Goal: Task Accomplishment & Management: Manage account settings

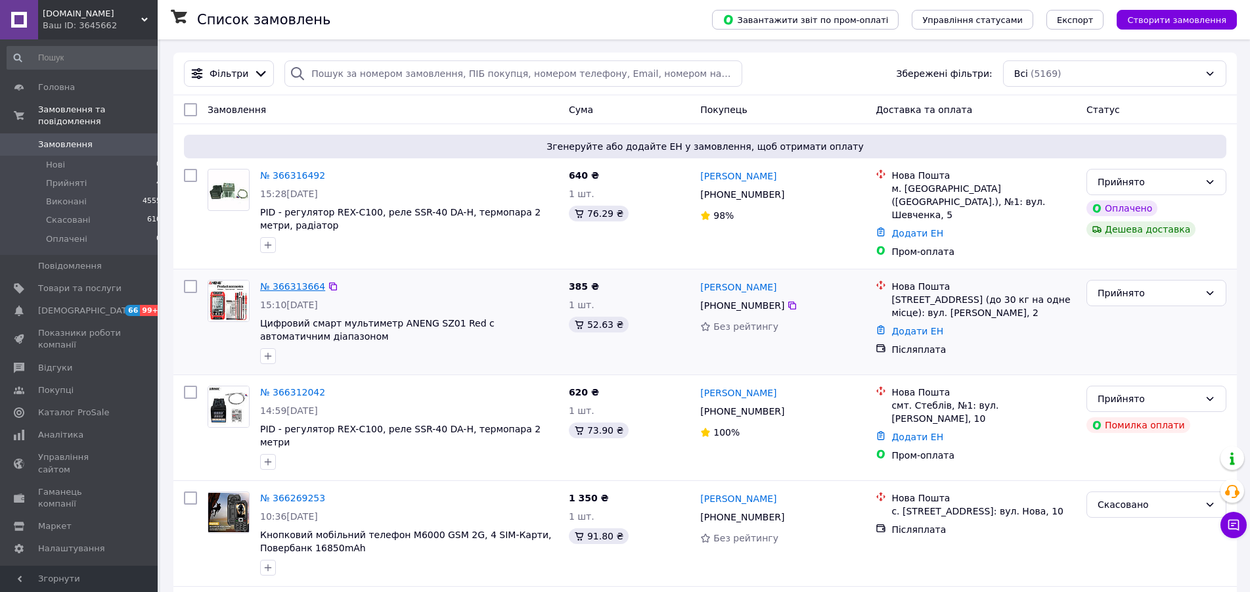
click at [287, 284] on link "№ 366313664" at bounding box center [292, 286] width 65 height 11
click at [1202, 393] on div "Прийнято" at bounding box center [1156, 399] width 140 height 26
